Goal: Browse casually

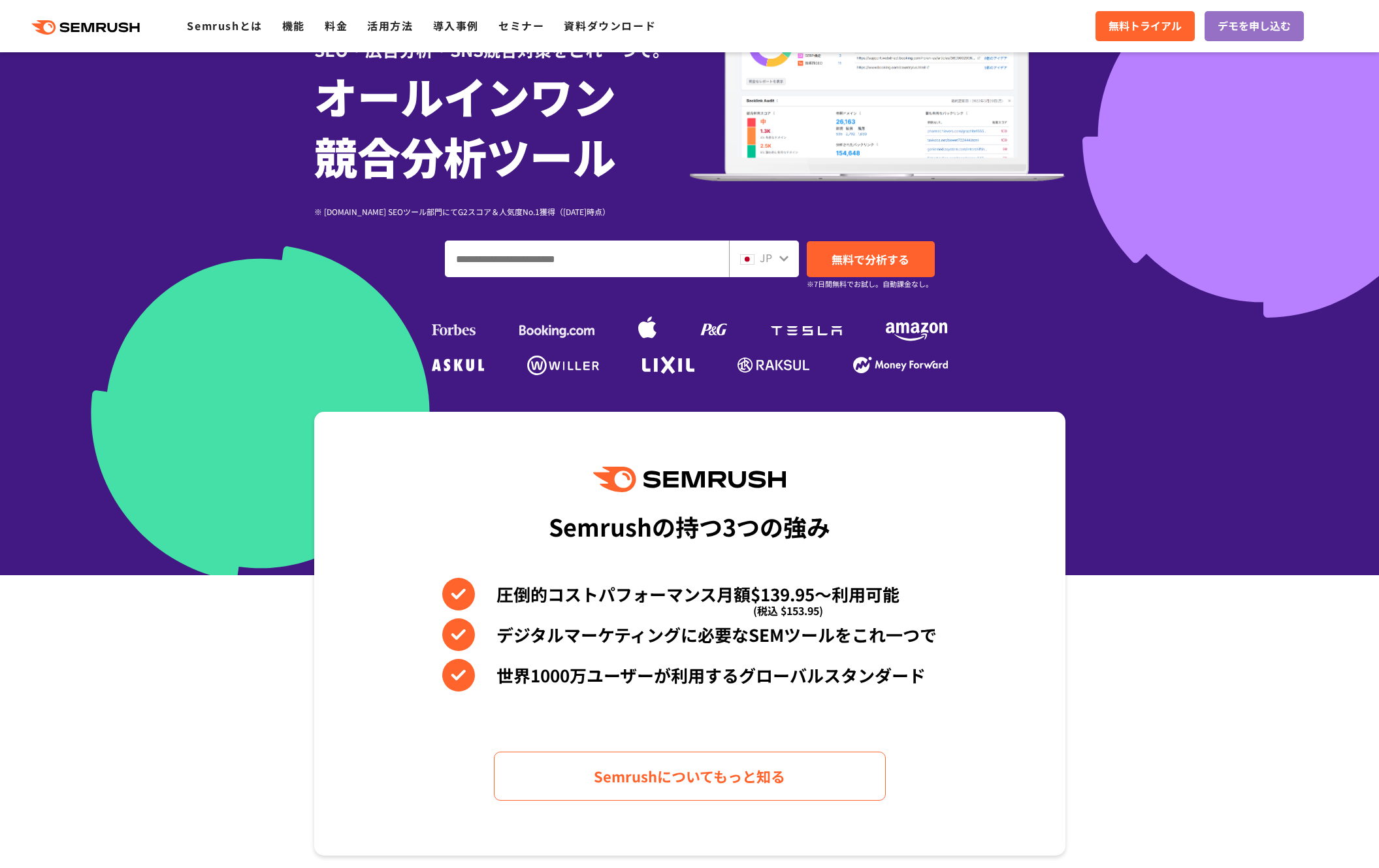
scroll to position [158, 0]
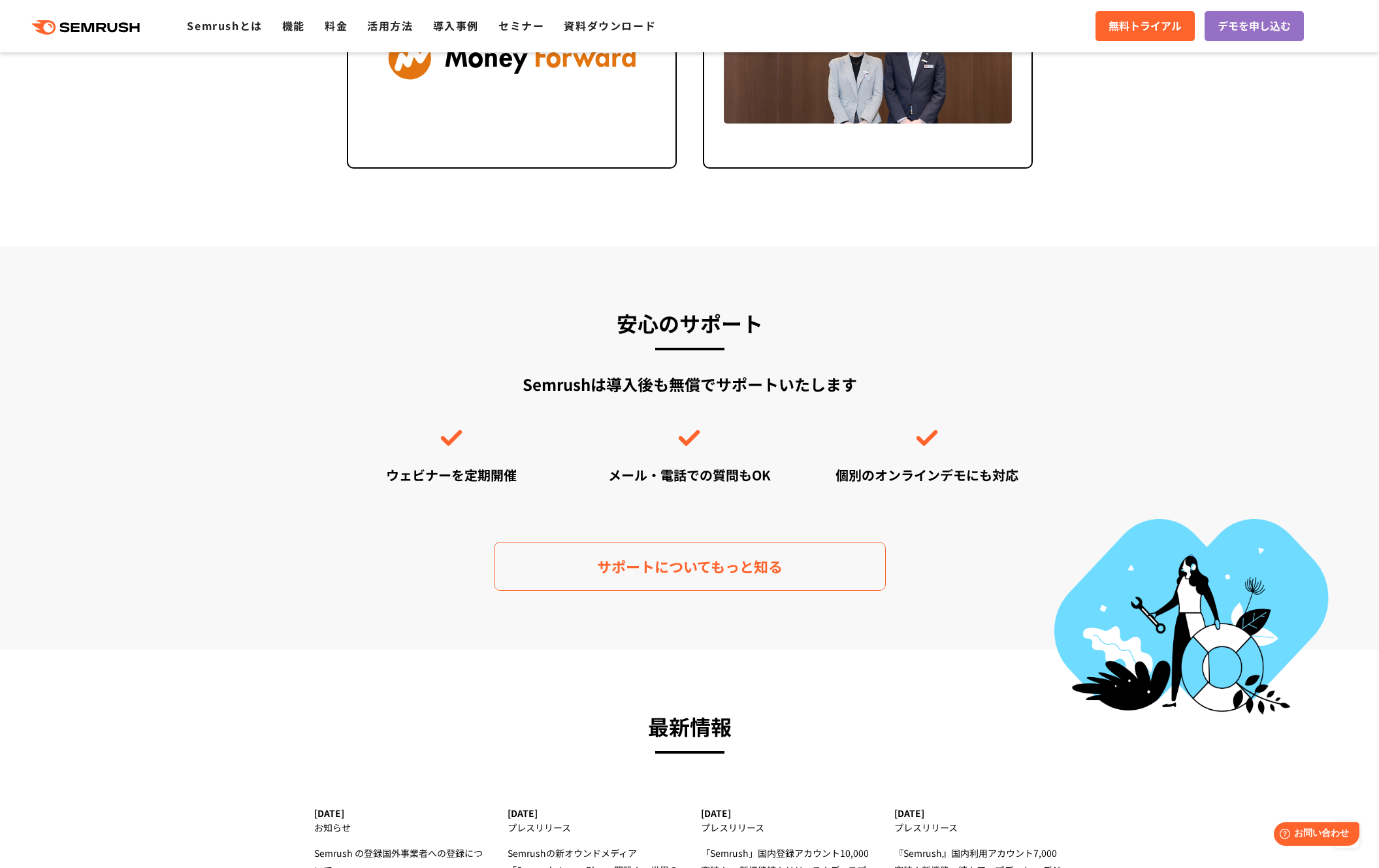
scroll to position [4301, 0]
